Goal: Task Accomplishment & Management: Manage account settings

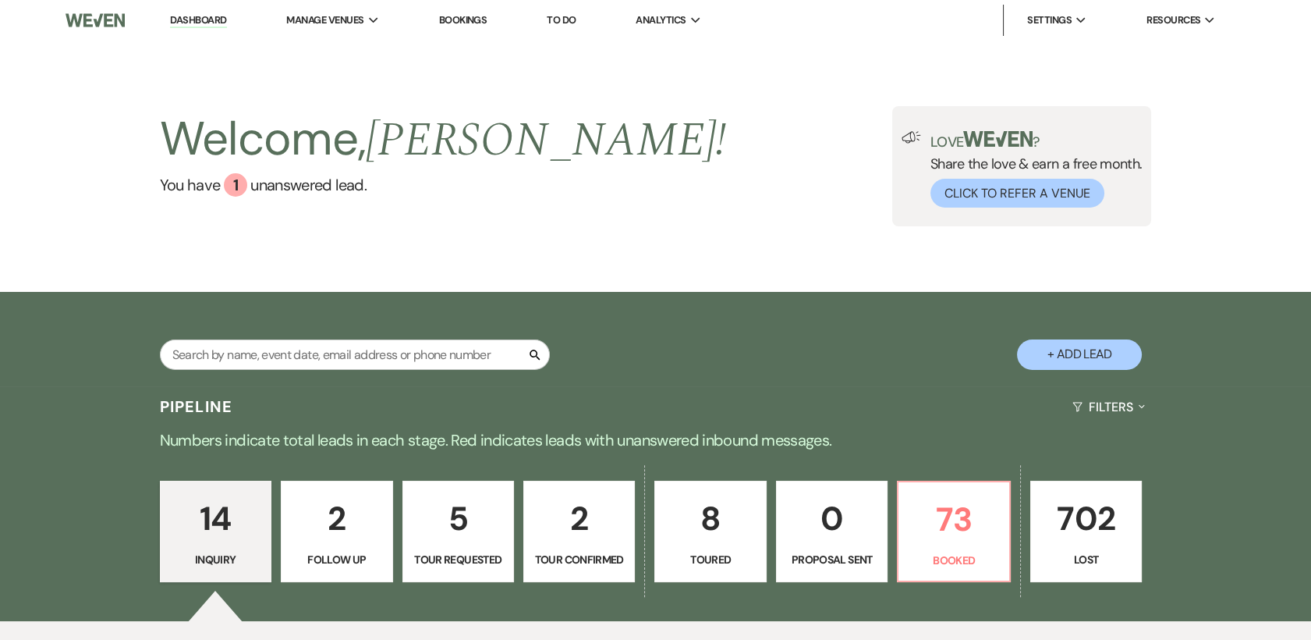
click at [200, 496] on p "14" at bounding box center [215, 518] width 91 height 52
click at [225, 522] on p "14" at bounding box center [215, 518] width 91 height 52
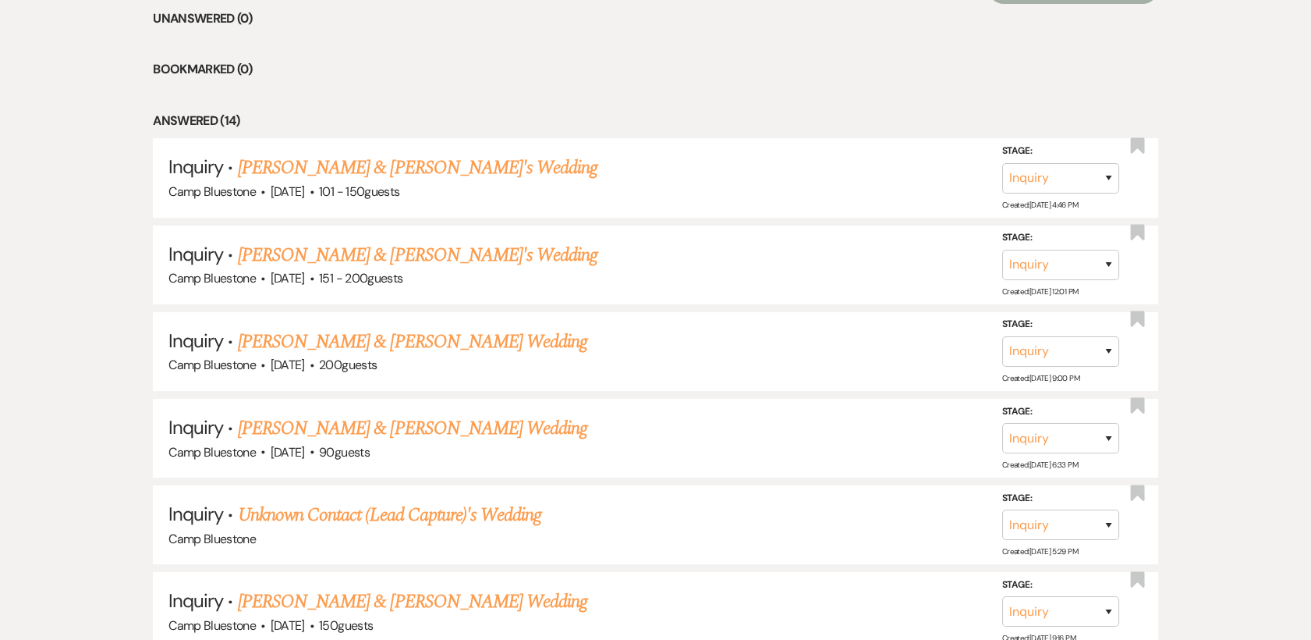
scroll to position [677, 0]
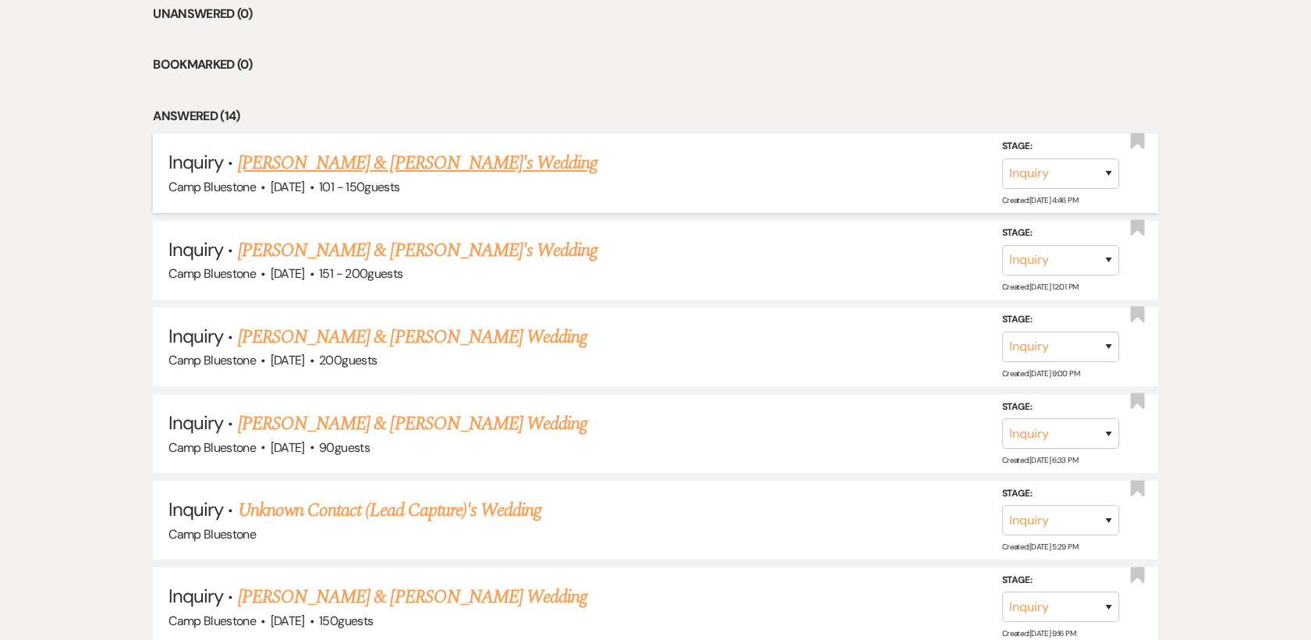
click at [271, 169] on link "[PERSON_NAME] & [PERSON_NAME]'s Wedding" at bounding box center [418, 163] width 360 height 28
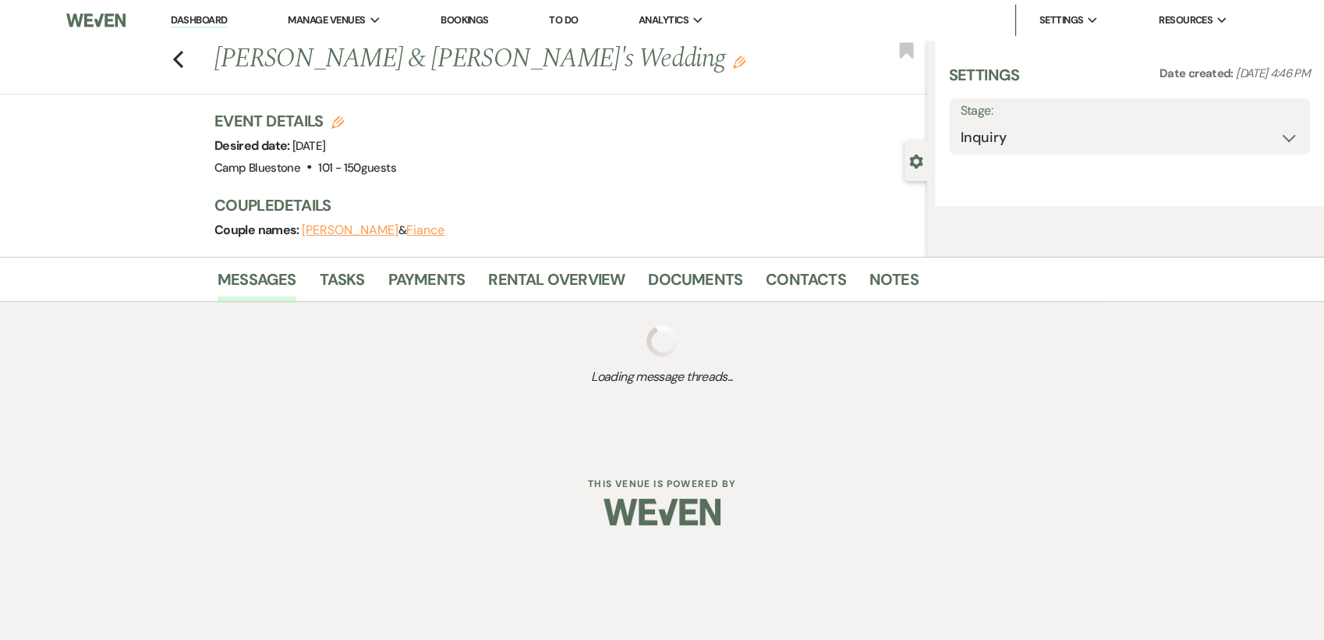
select select "2"
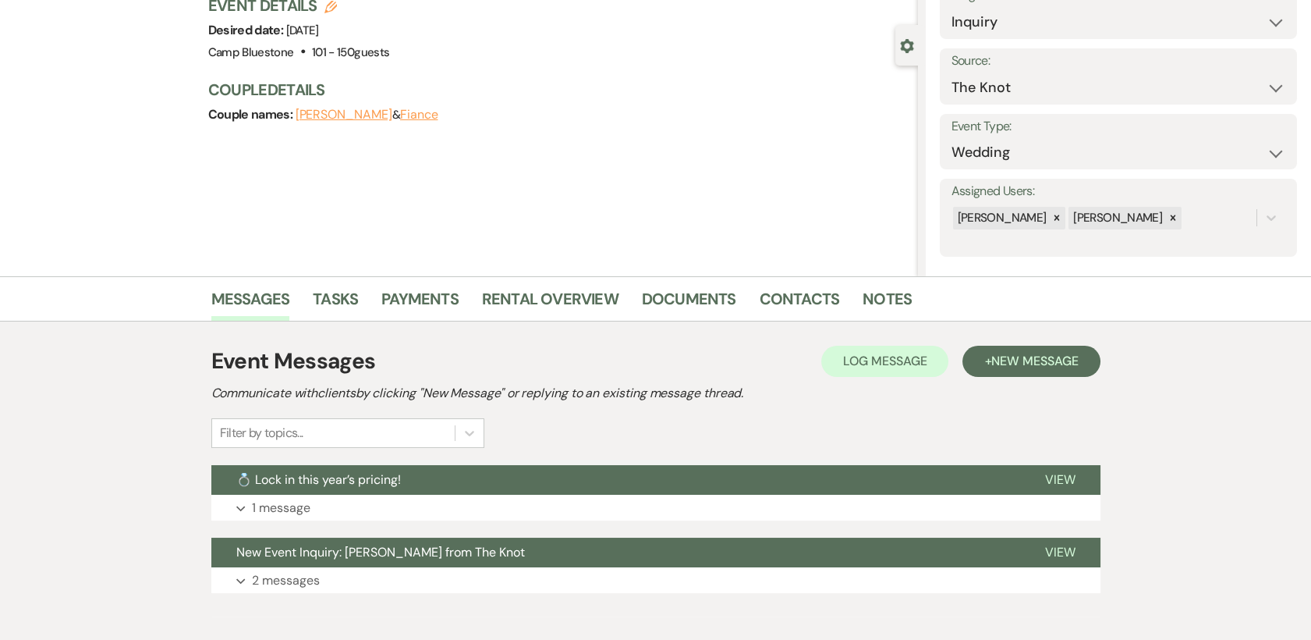
scroll to position [192, 0]
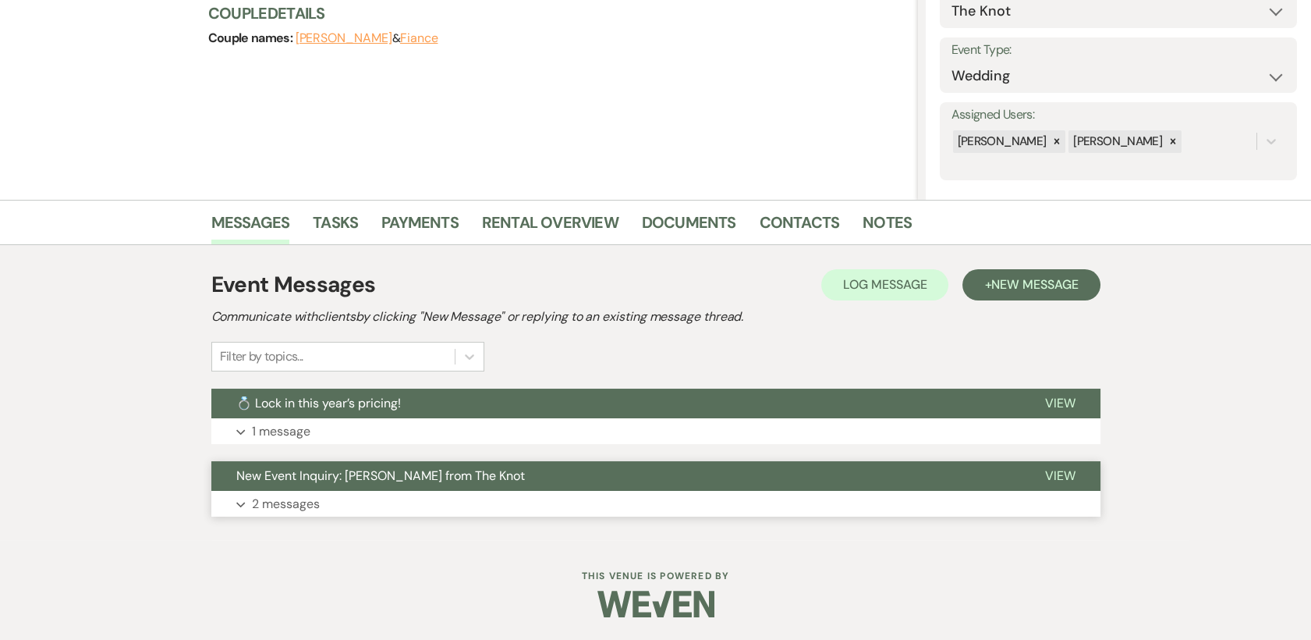
click at [908, 480] on button "New Event Inquiry: [PERSON_NAME] from The Knot" at bounding box center [615, 476] width 809 height 30
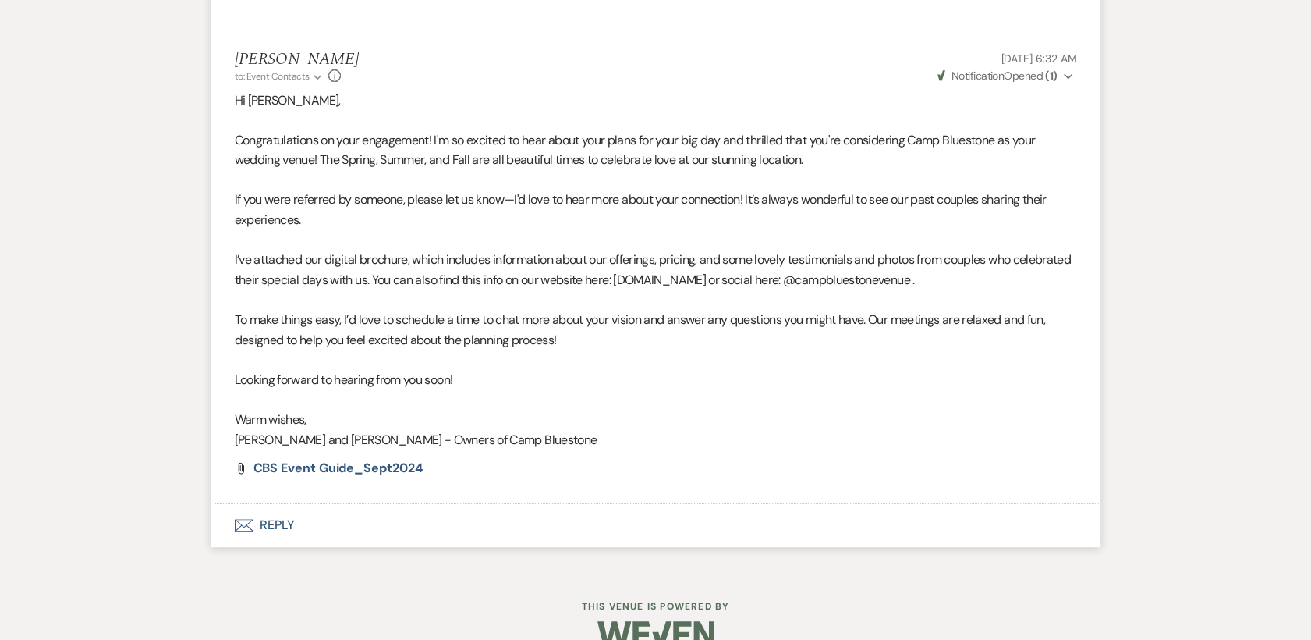
scroll to position [1366, 0]
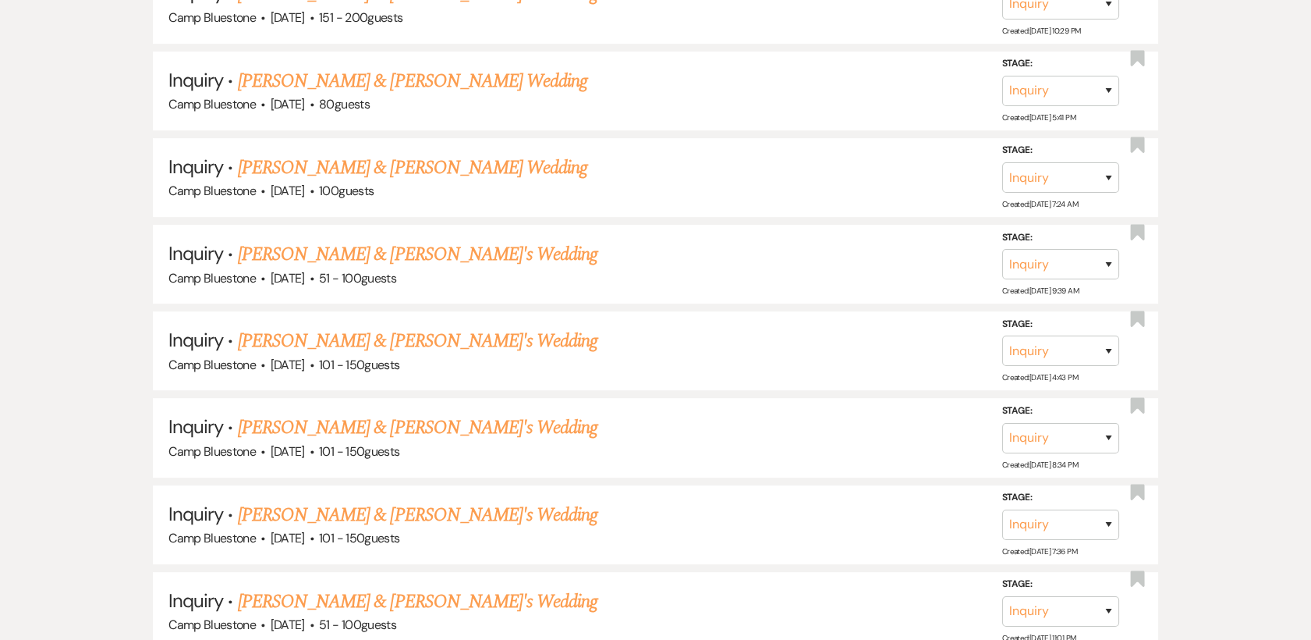
scroll to position [677, 0]
